Goal: Check status: Check status

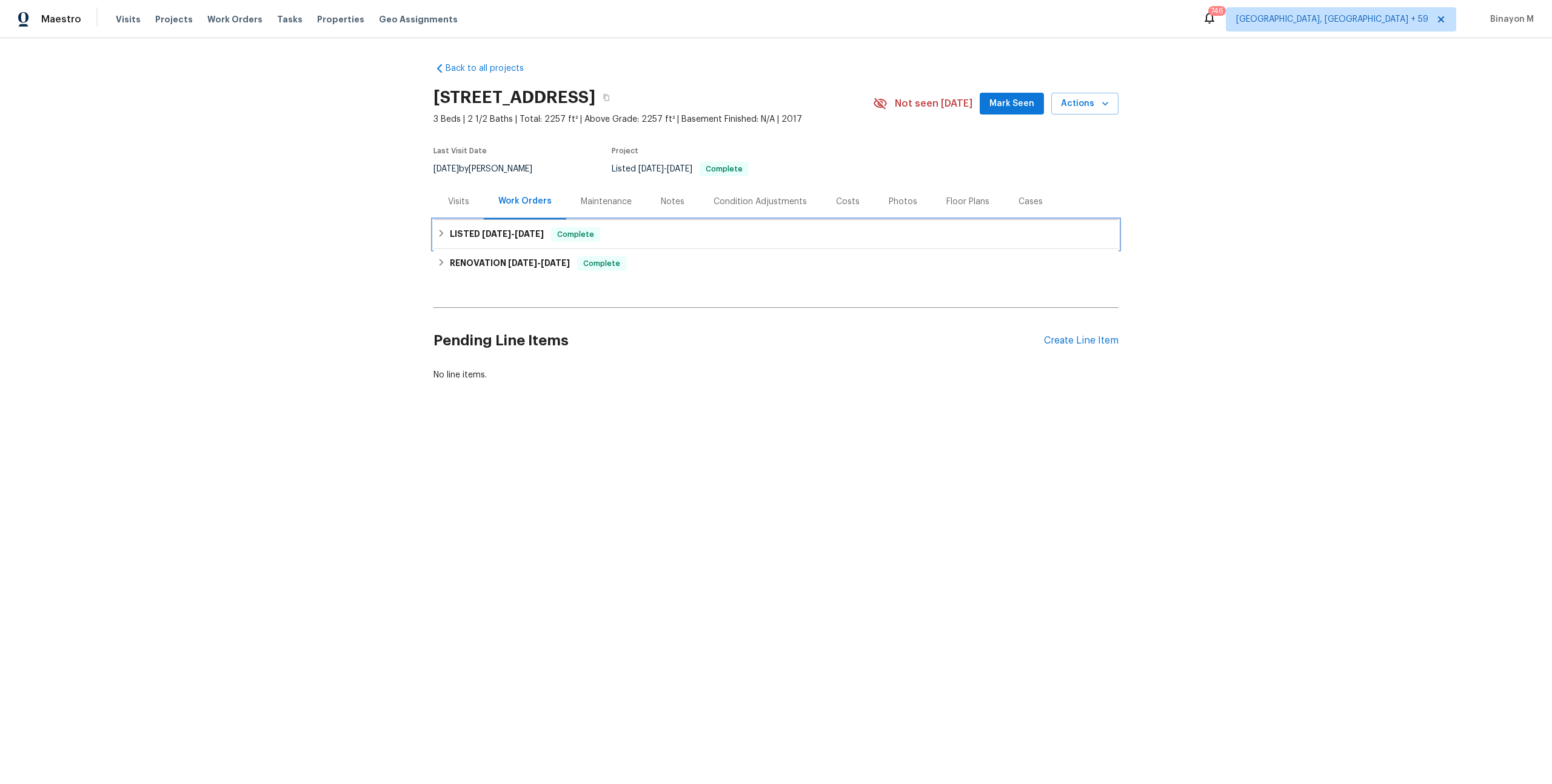
click at [442, 226] on div "LISTED [DATE] - [DATE] Complete" at bounding box center [776, 235] width 685 height 29
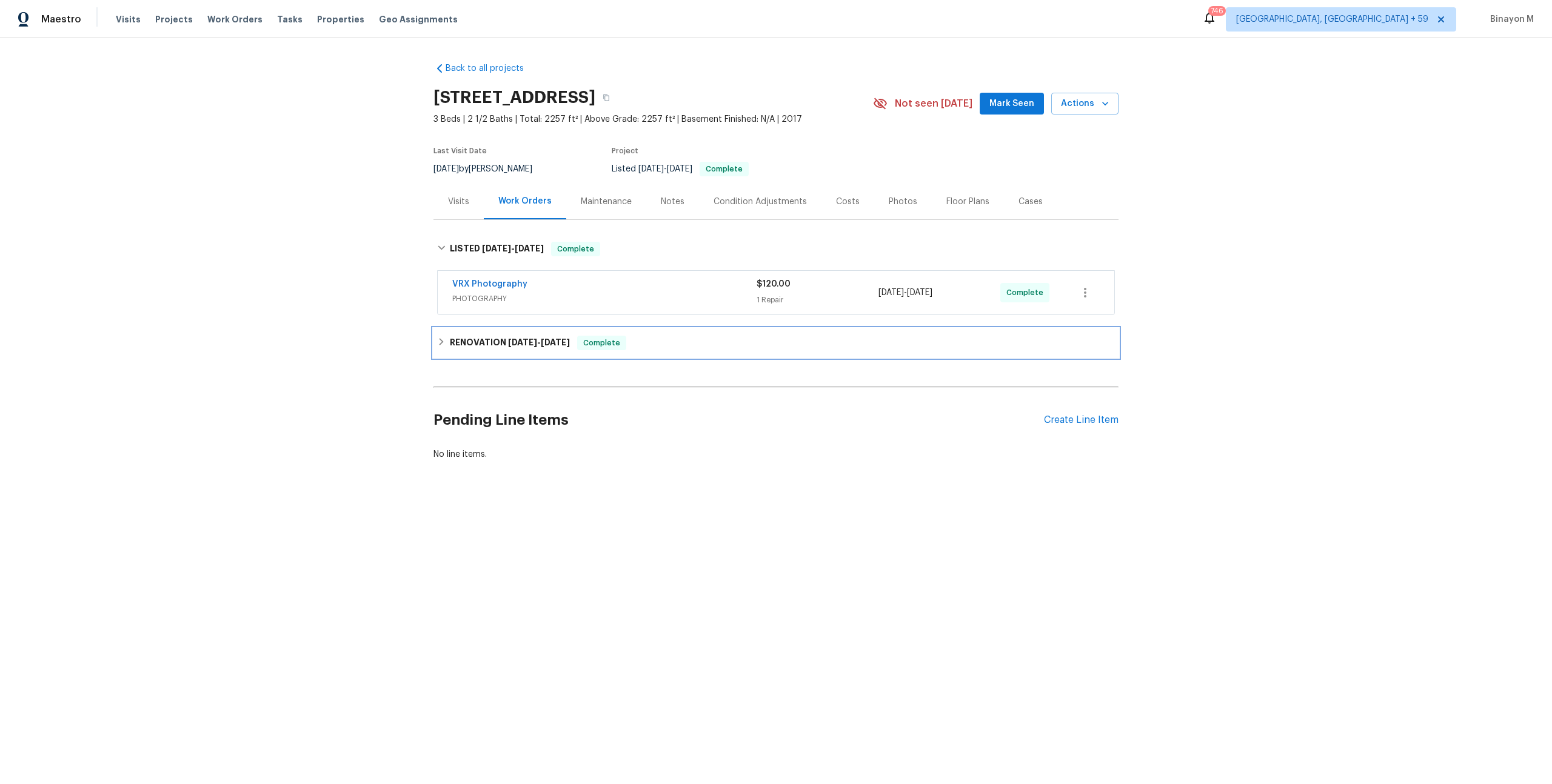
click at [446, 342] on div "RENOVATION [DATE] - [DATE] Complete" at bounding box center [776, 343] width 678 height 15
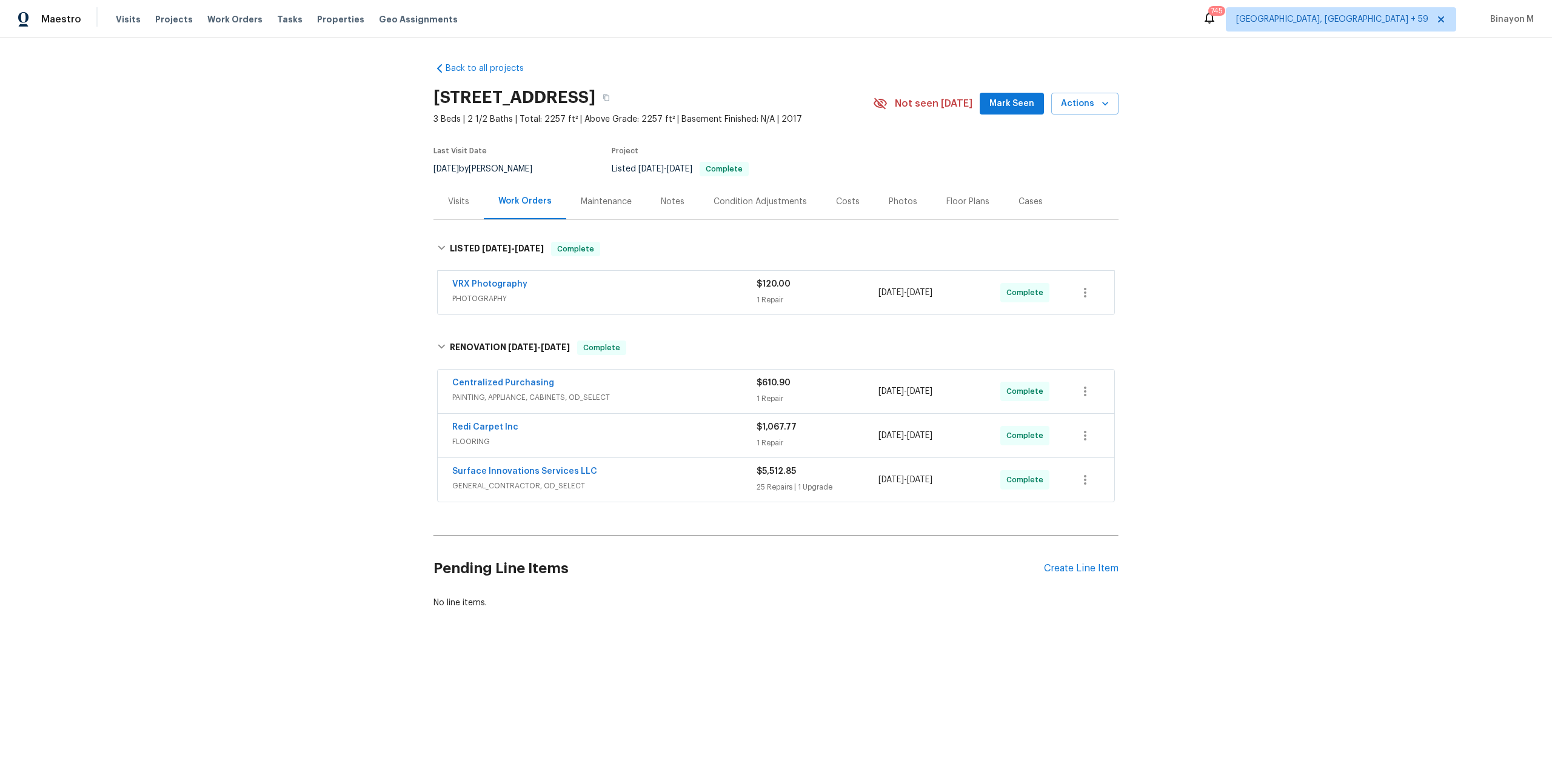
click at [541, 396] on span "PAINTING, APPLIANCE, CABINETS, OD_SELECT" at bounding box center [605, 397] width 305 height 12
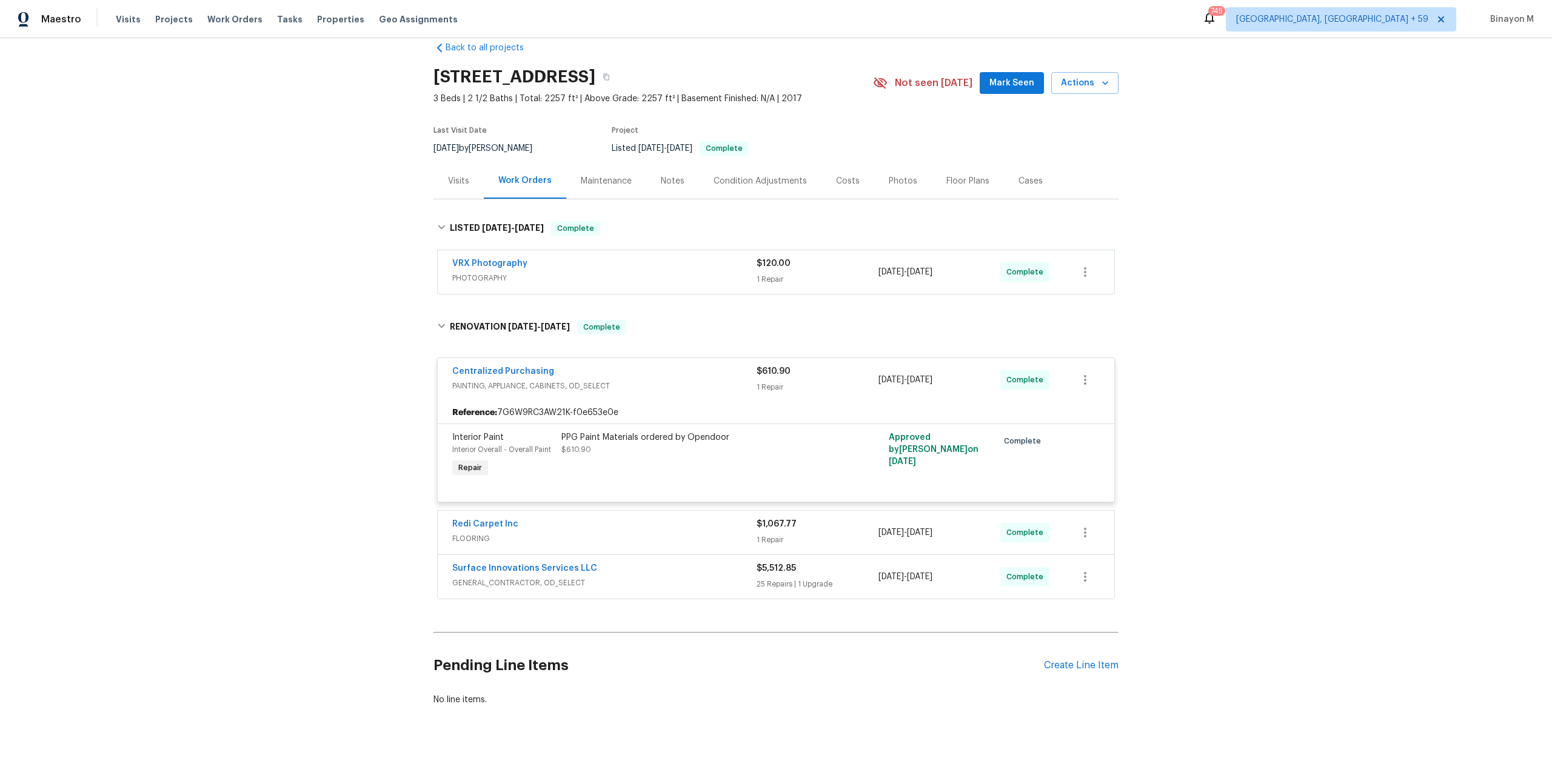
scroll to position [25, 0]
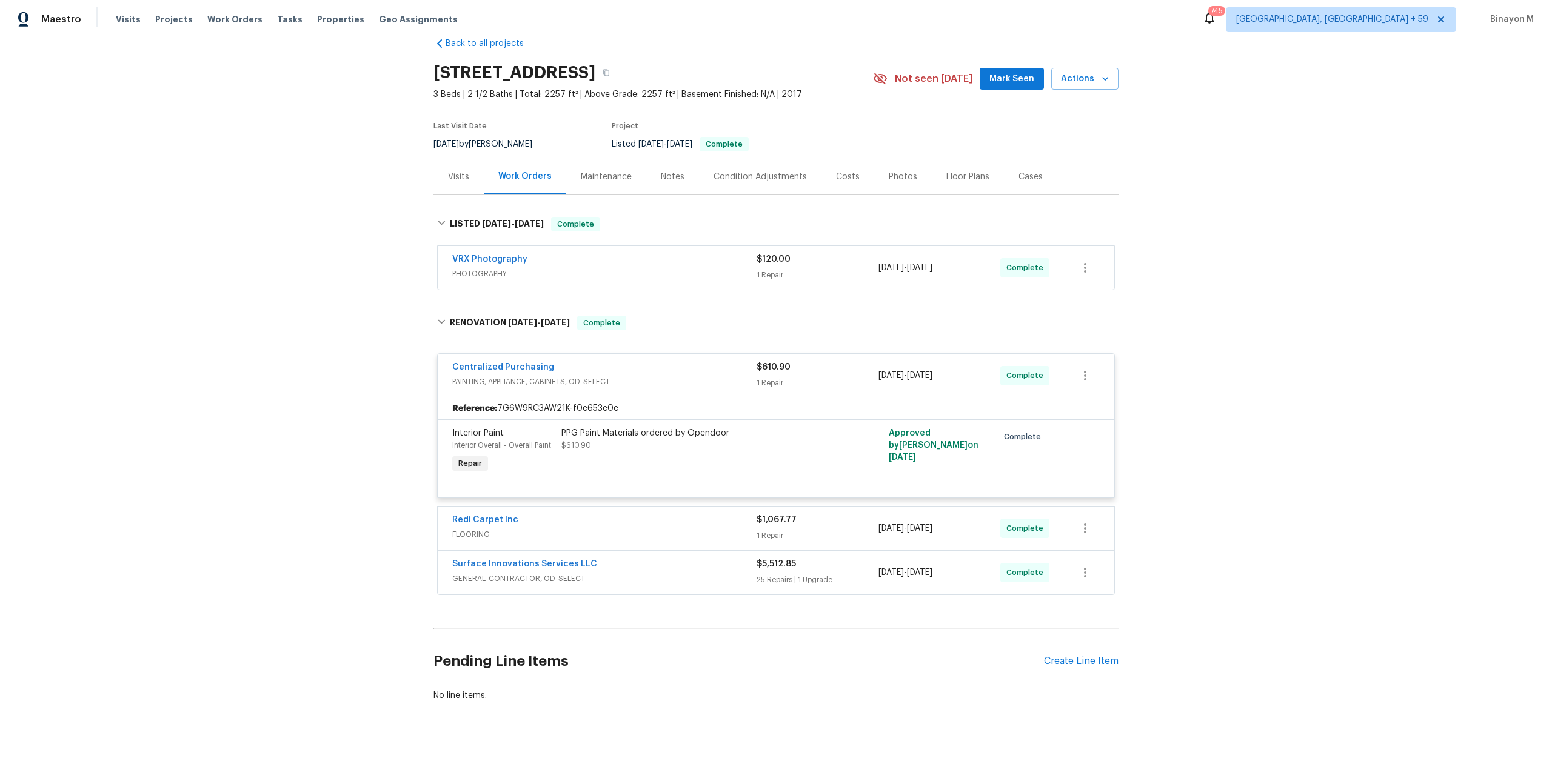
click at [509, 532] on span "FLOORING" at bounding box center [605, 534] width 305 height 12
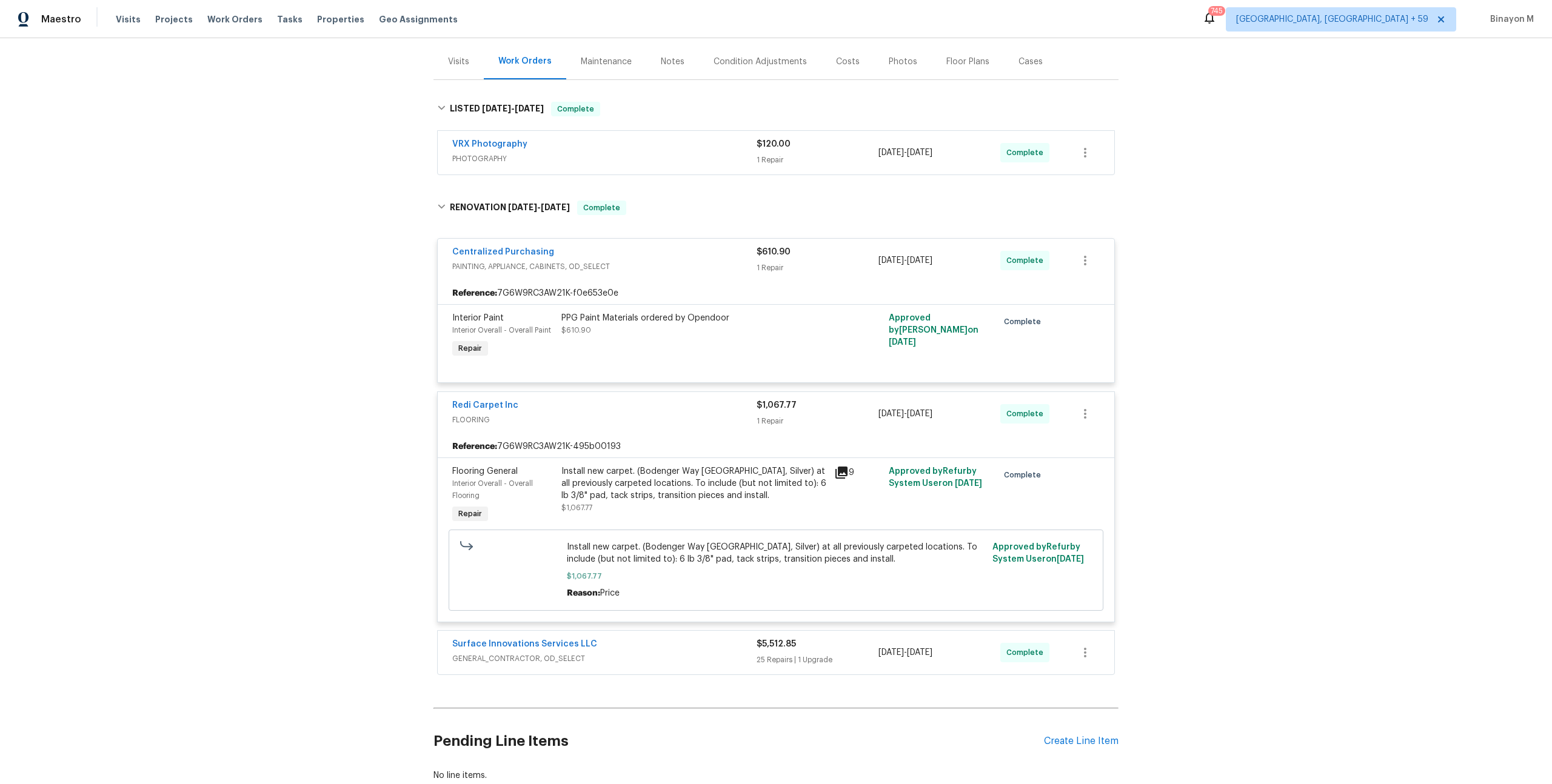
scroll to position [221, 0]
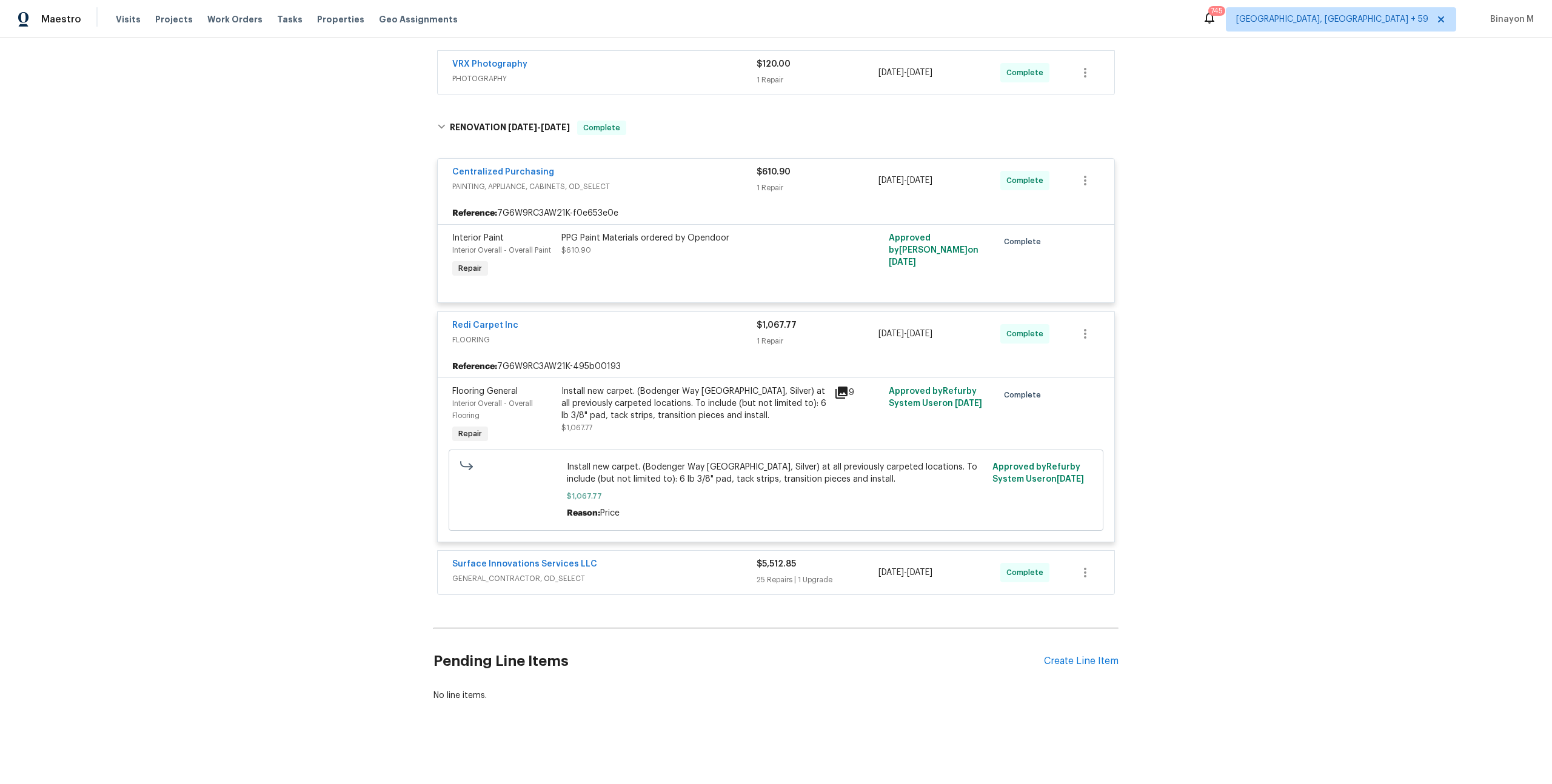
click at [503, 573] on span "GENERAL_CONTRACTOR, OD_SELECT" at bounding box center [605, 578] width 305 height 12
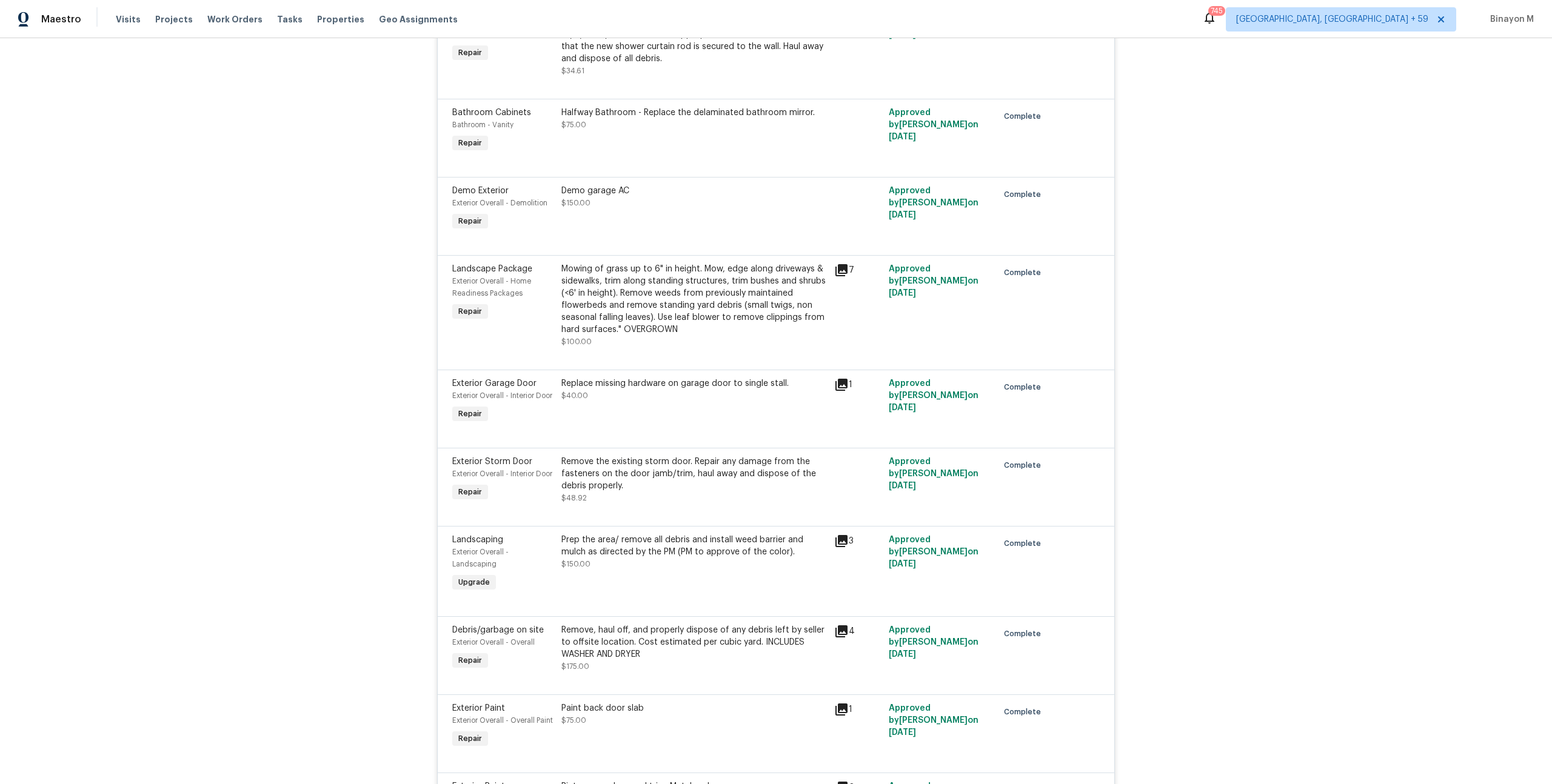
scroll to position [974, 0]
